Goal: Task Accomplishment & Management: Manage account settings

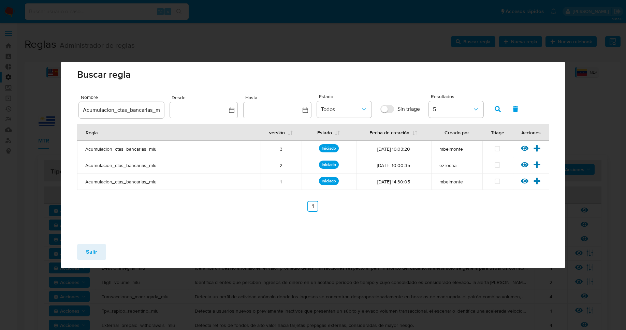
click at [97, 255] on span "Salir" at bounding box center [91, 252] width 11 height 15
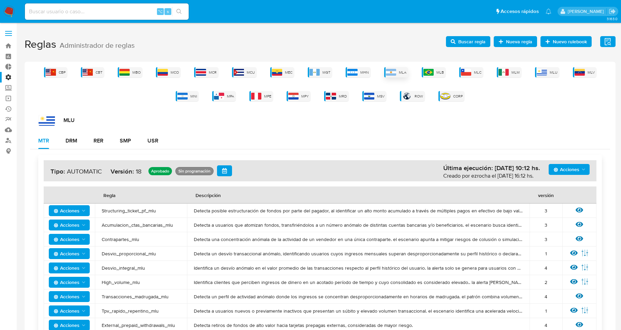
click at [402, 73] on span "MLA" at bounding box center [403, 72] width 8 height 5
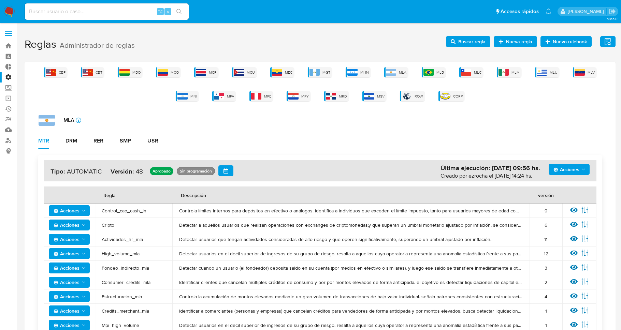
click at [580, 168] on span "Acciones" at bounding box center [570, 170] width 33 height 10
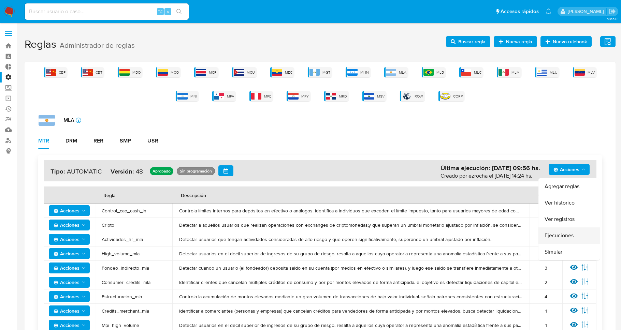
click at [568, 241] on button "Ejecuciones" at bounding box center [569, 236] width 61 height 16
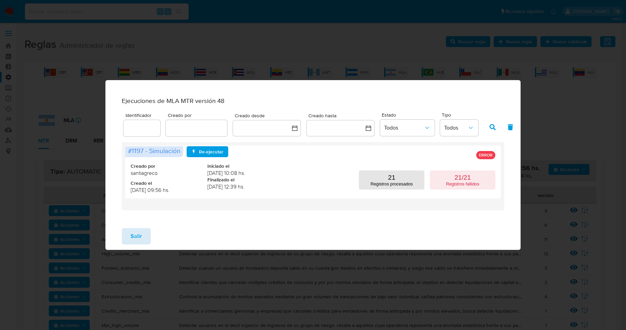
click at [138, 238] on span "Salir" at bounding box center [136, 236] width 11 height 15
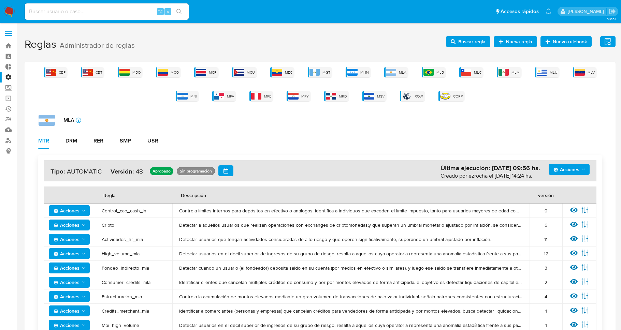
click at [572, 171] on span "Acciones" at bounding box center [567, 169] width 26 height 11
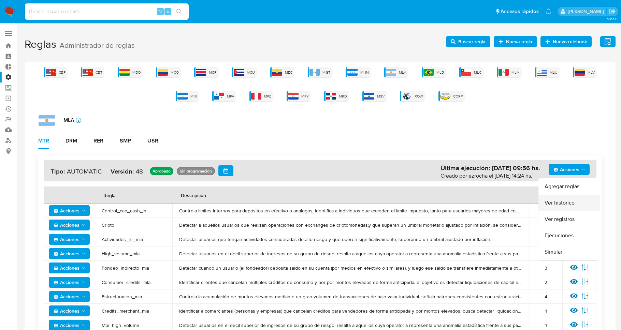
click at [572, 201] on button "Ver historico" at bounding box center [569, 203] width 61 height 16
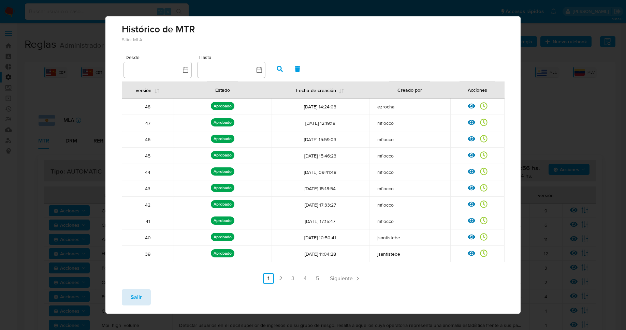
click at [135, 298] on span "Salir" at bounding box center [136, 297] width 11 height 15
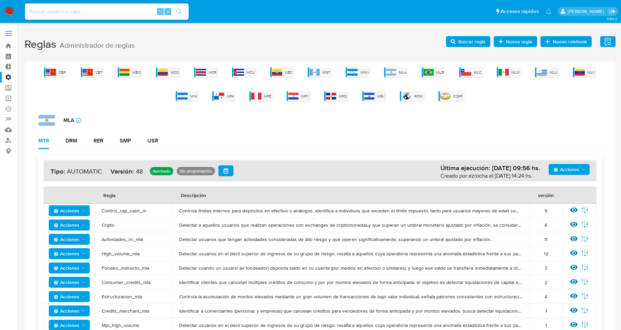
click at [576, 169] on span "Acciones" at bounding box center [567, 169] width 26 height 11
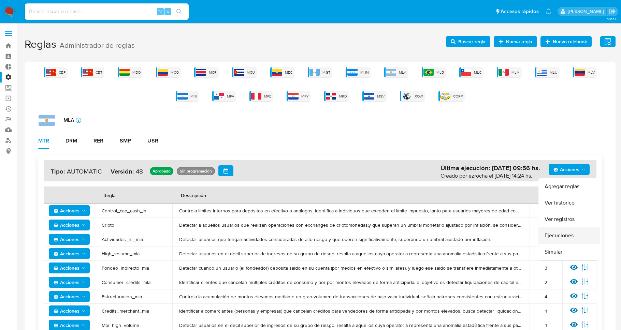
click at [568, 233] on button "Ejecuciones" at bounding box center [569, 236] width 61 height 16
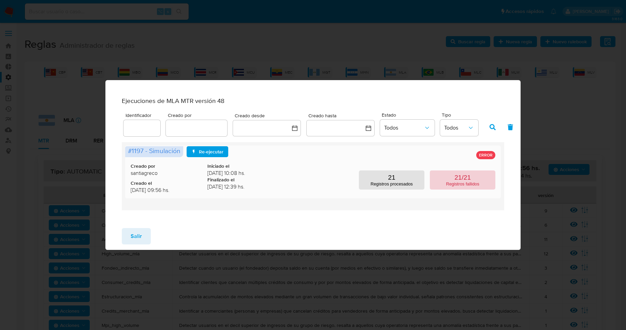
click at [472, 178] on button "21/21 Registros fallidos" at bounding box center [463, 180] width 66 height 19
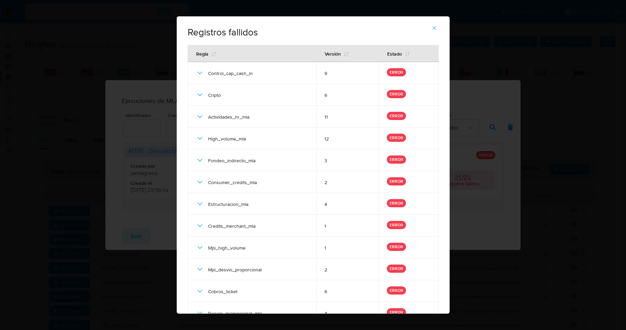
click at [435, 29] on icon "button" at bounding box center [434, 28] width 4 height 4
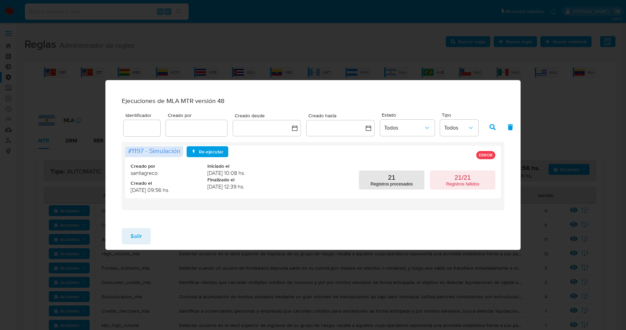
click at [133, 241] on span "Salir" at bounding box center [136, 236] width 11 height 15
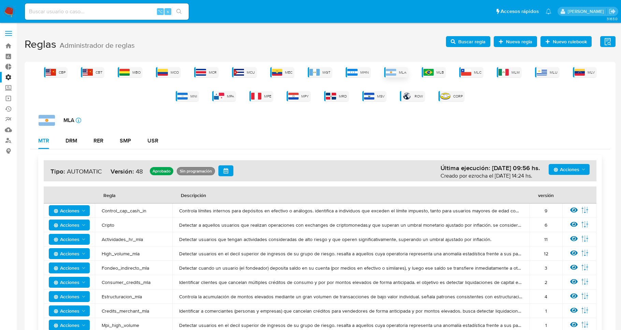
click at [394, 72] on img at bounding box center [391, 72] width 10 height 7
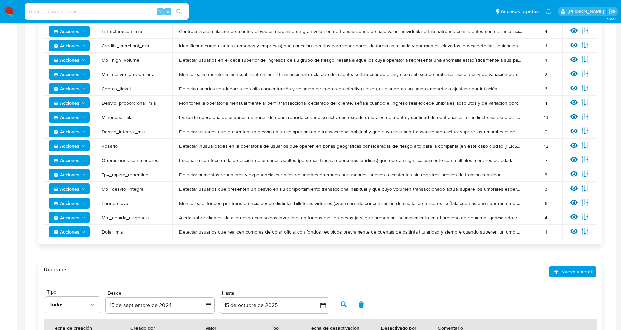
scroll to position [281, 0]
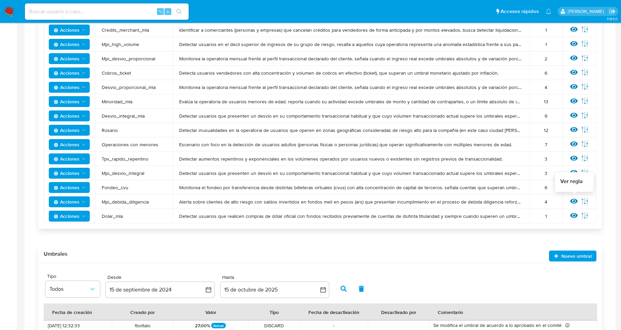
click at [576, 201] on icon at bounding box center [574, 201] width 8 height 5
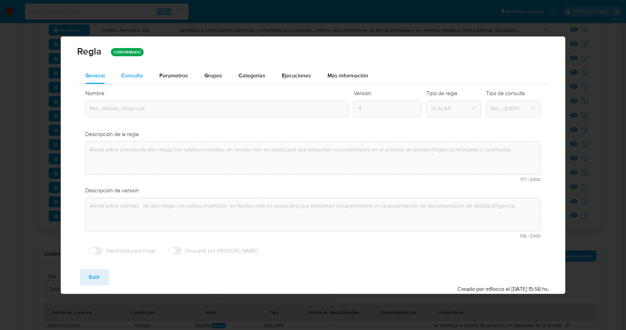
click at [140, 76] on div "Consulta" at bounding box center [132, 75] width 22 height 5
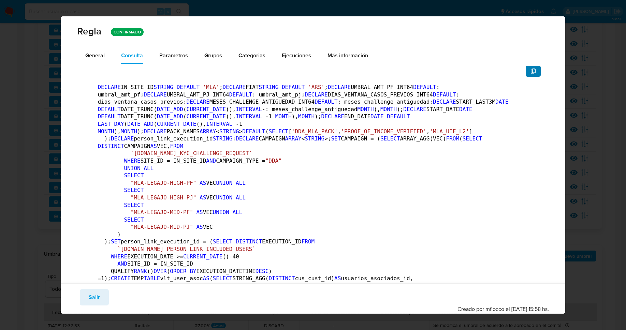
click at [531, 71] on icon "button" at bounding box center [533, 71] width 5 height 5
click at [93, 292] on span "Salir" at bounding box center [94, 297] width 11 height 15
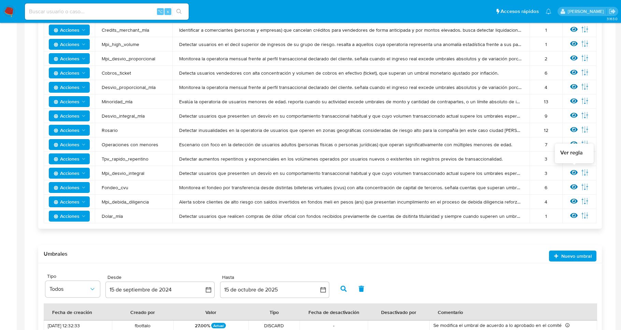
click at [574, 174] on icon at bounding box center [574, 173] width 8 height 8
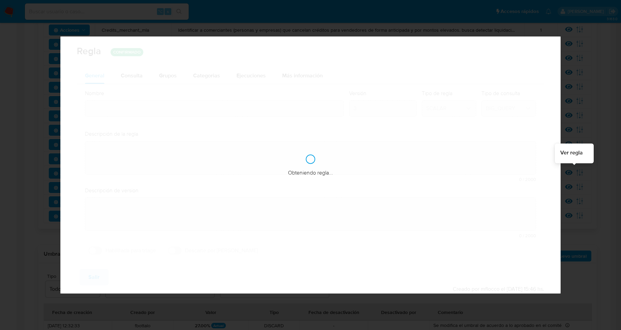
type input "Mpi_desvio_integral"
type textarea "Detectar usuarios que presenten un desvío en su comportamiento transaccional ha…"
type textarea "Clasifica clientes cuya operatoria mensual excede su perfil de ingresos (declar…"
checkbox input "true"
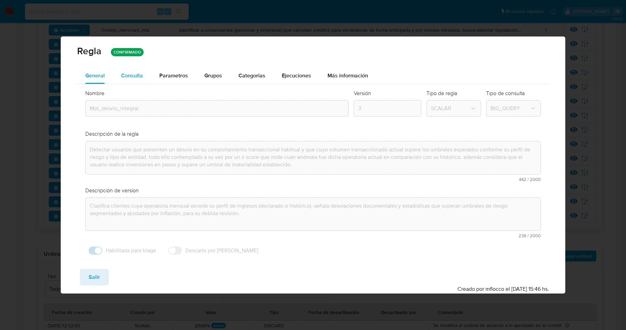
click at [140, 76] on div "Consulta" at bounding box center [132, 75] width 22 height 5
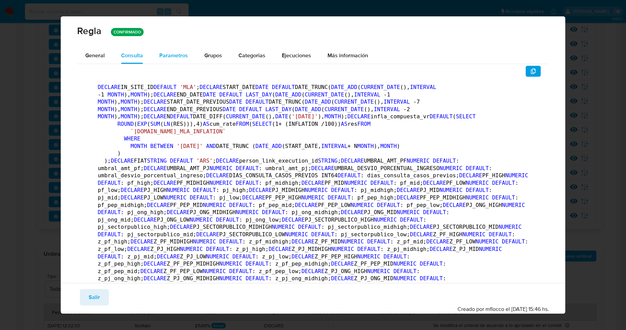
click at [176, 55] on span "Parametros" at bounding box center [173, 56] width 29 height 8
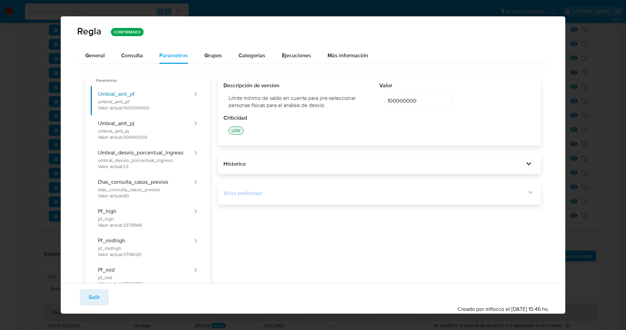
click at [527, 191] on icon at bounding box center [531, 193] width 10 height 10
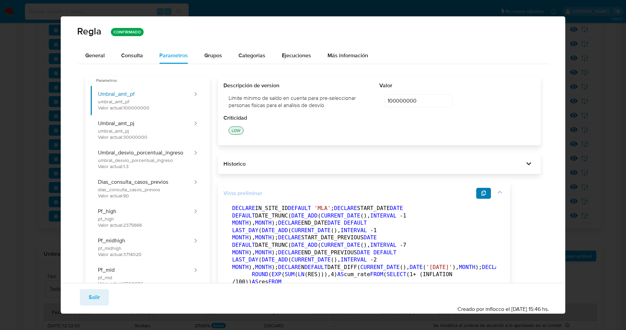
click at [486, 197] on span "button" at bounding box center [483, 194] width 5 height 10
click at [100, 298] on button "Salir" at bounding box center [94, 297] width 29 height 16
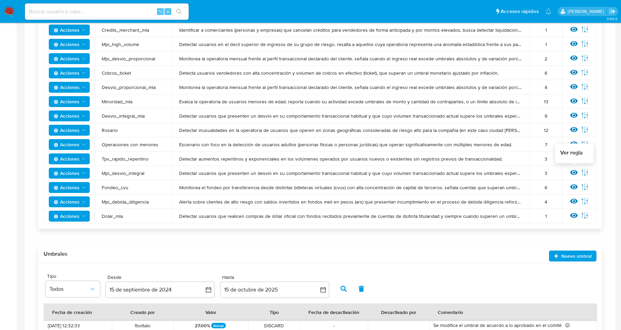
click at [574, 173] on icon at bounding box center [574, 172] width 8 height 5
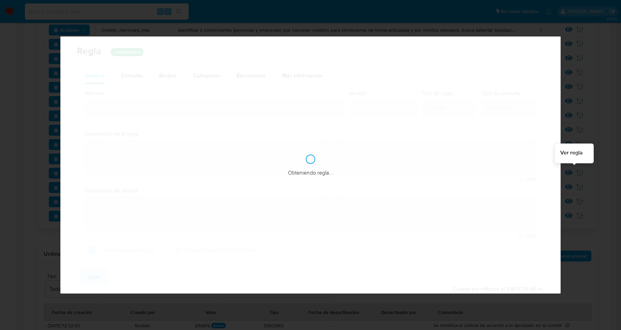
type input "Mpi_desvio_integral"
type textarea "Detectar usuarios que presenten un desvío en su comportamiento transaccional ha…"
type textarea "Clasifica clientes cuya operatoria mensual excede su perfil de ingresos (declar…"
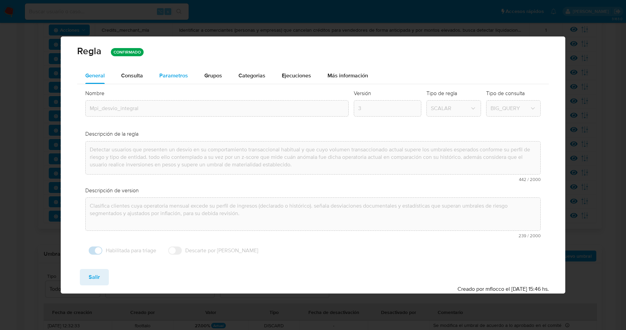
click at [177, 73] on span "Parametros" at bounding box center [173, 76] width 29 height 8
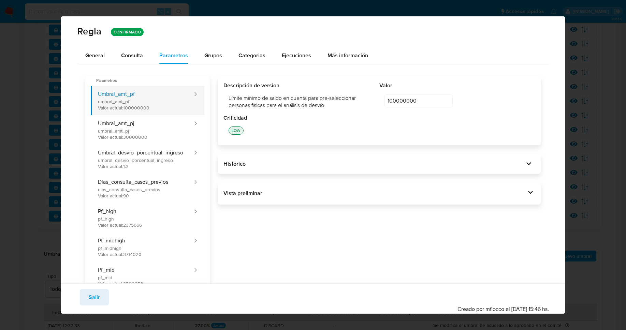
click at [158, 108] on button "Umbral_amt_pf umbral_amt_pf [GEOGRAPHIC_DATA] actual: 100000000" at bounding box center [142, 100] width 103 height 29
click at [380, 100] on div "100000000 100000000 editar contenido: Valor" at bounding box center [458, 100] width 156 height 23
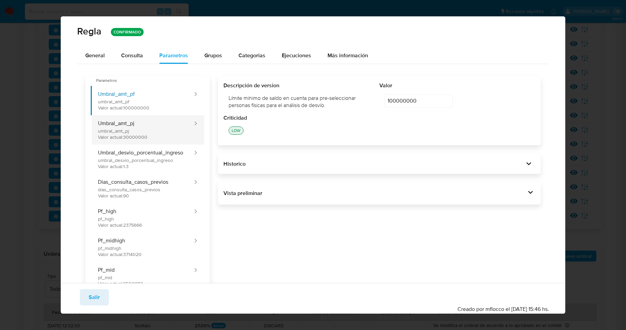
click at [137, 127] on button "Umbral_amt_pj umbral_amt_pj Valor actual: 30000000" at bounding box center [142, 129] width 103 height 29
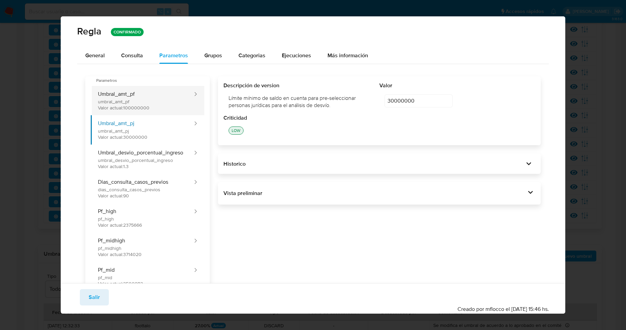
click at [139, 103] on button "Umbral_amt_pf umbral_amt_pf [GEOGRAPHIC_DATA] actual: 100000000" at bounding box center [142, 100] width 103 height 29
type input "100000000"
click at [98, 298] on span "Salir" at bounding box center [94, 297] width 11 height 15
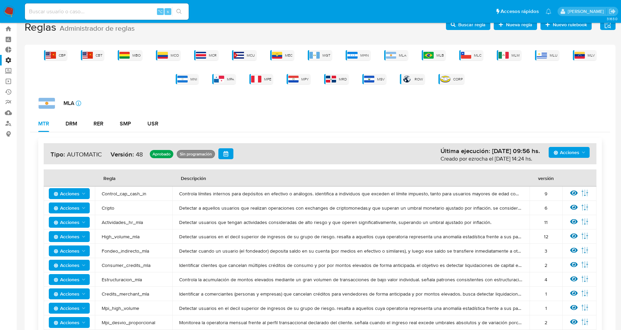
scroll to position [16, 0]
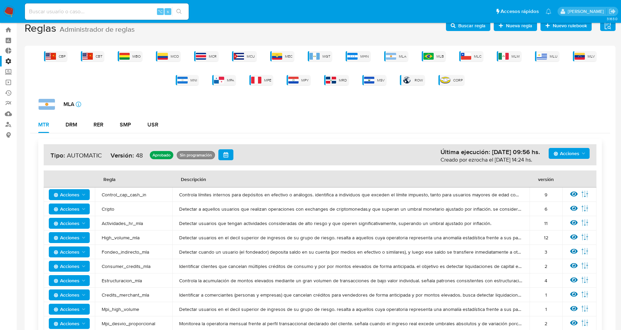
click at [480, 30] on span "Buscar regla" at bounding box center [471, 25] width 27 height 11
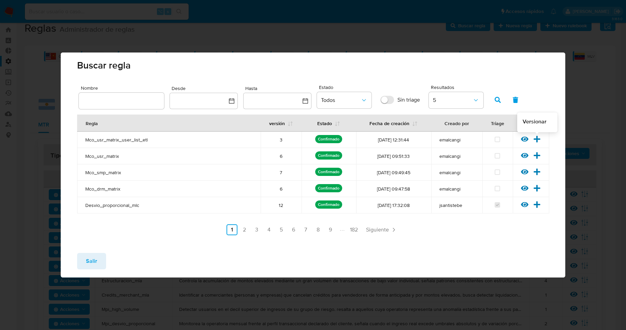
click at [540, 138] on icon at bounding box center [537, 139] width 8 height 8
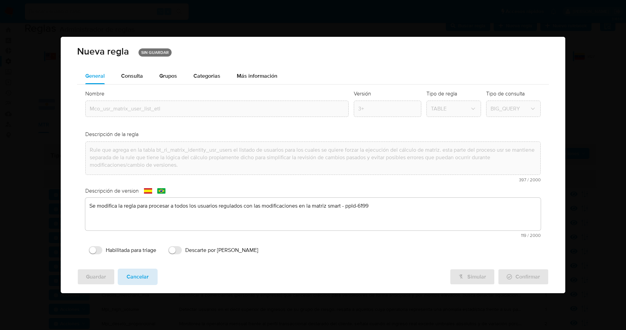
click at [147, 276] on span "Cancelar" at bounding box center [138, 277] width 22 height 15
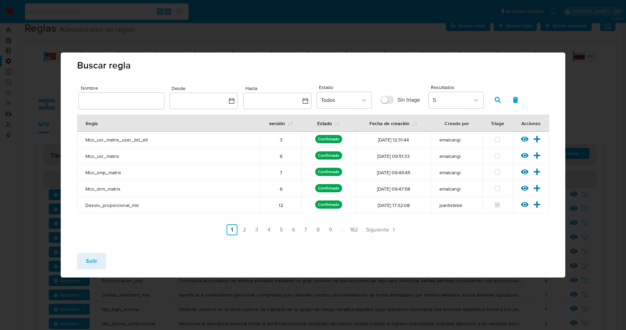
click at [89, 270] on div "Salir" at bounding box center [313, 263] width 504 height 30
click at [90, 264] on span "Salir" at bounding box center [91, 261] width 11 height 15
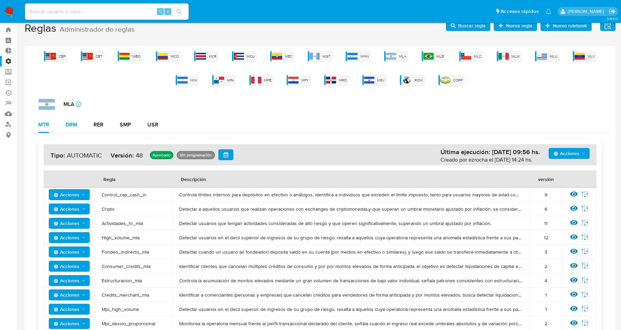
click at [73, 125] on div "DRM" at bounding box center [72, 124] width 12 height 5
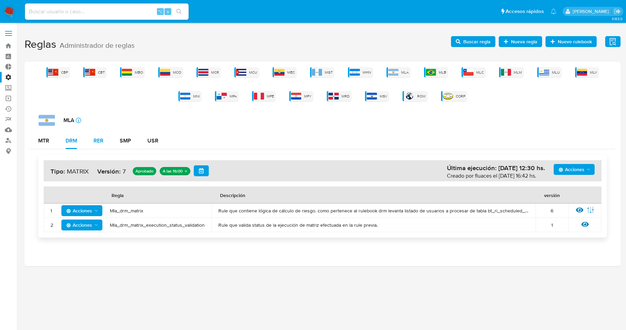
click at [97, 142] on div "RER" at bounding box center [99, 140] width 10 height 5
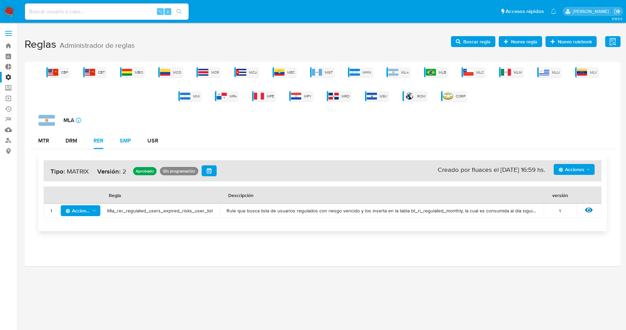
click at [123, 140] on div "SMP" at bounding box center [125, 140] width 11 height 5
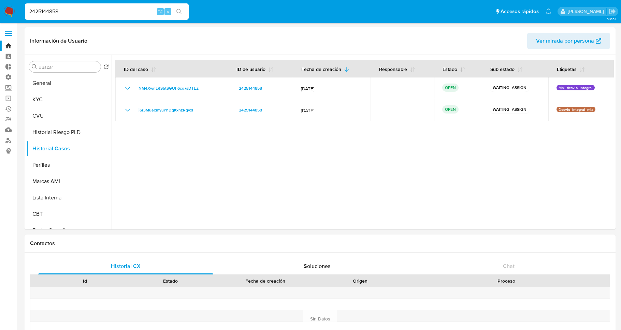
select select "10"
